Goal: Task Accomplishment & Management: Use online tool/utility

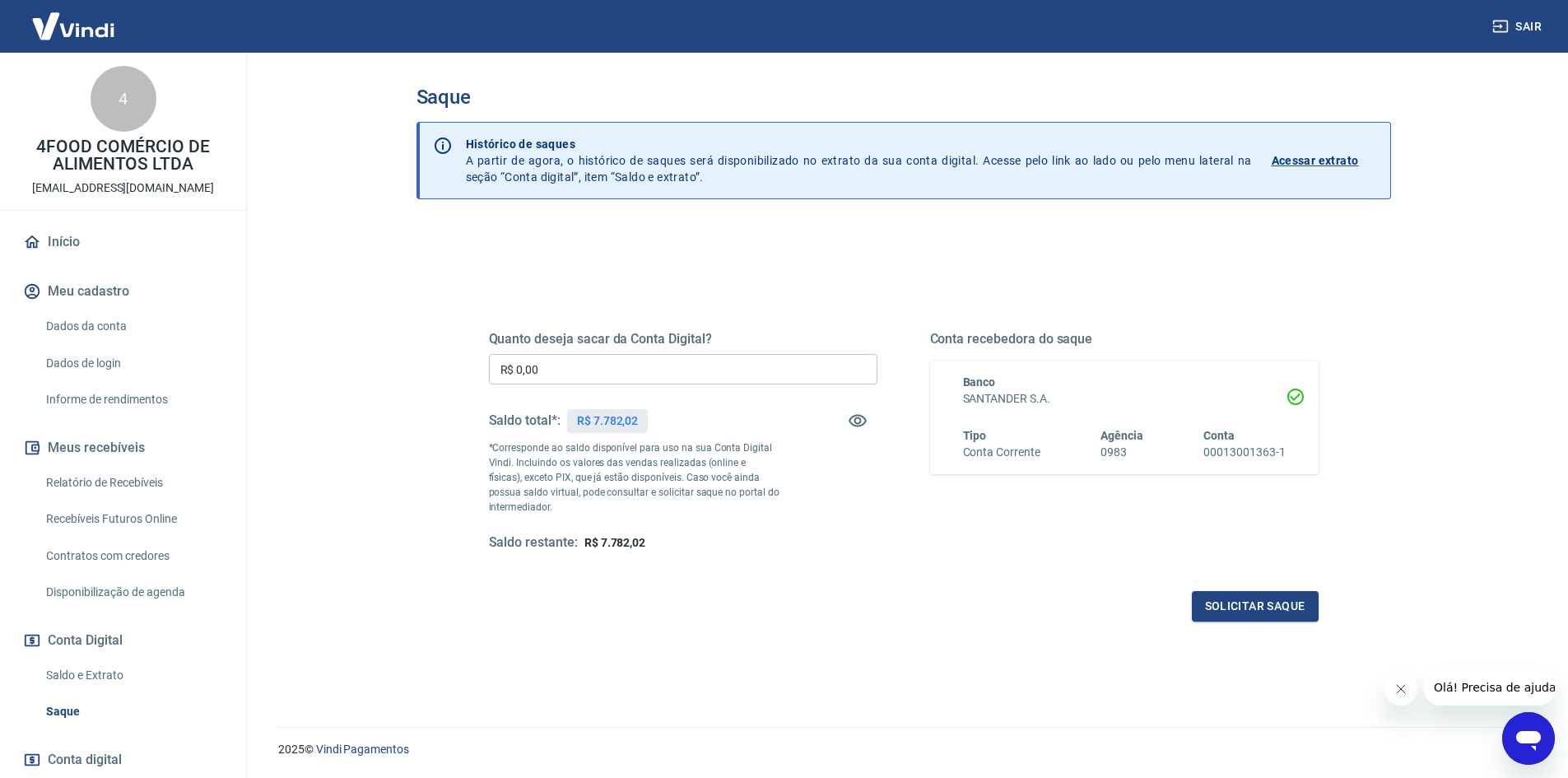
click at [754, 673] on div "Quanto deseja sacar da Conta Digital? R$ 0,00 ​ Saldo total*: R$ 7.782,02 *Corr…" at bounding box center [903, 527] width 975 height 602
click at [589, 601] on div "Solicitar saque" at bounding box center [903, 606] width 830 height 31
